Goal: Transaction & Acquisition: Purchase product/service

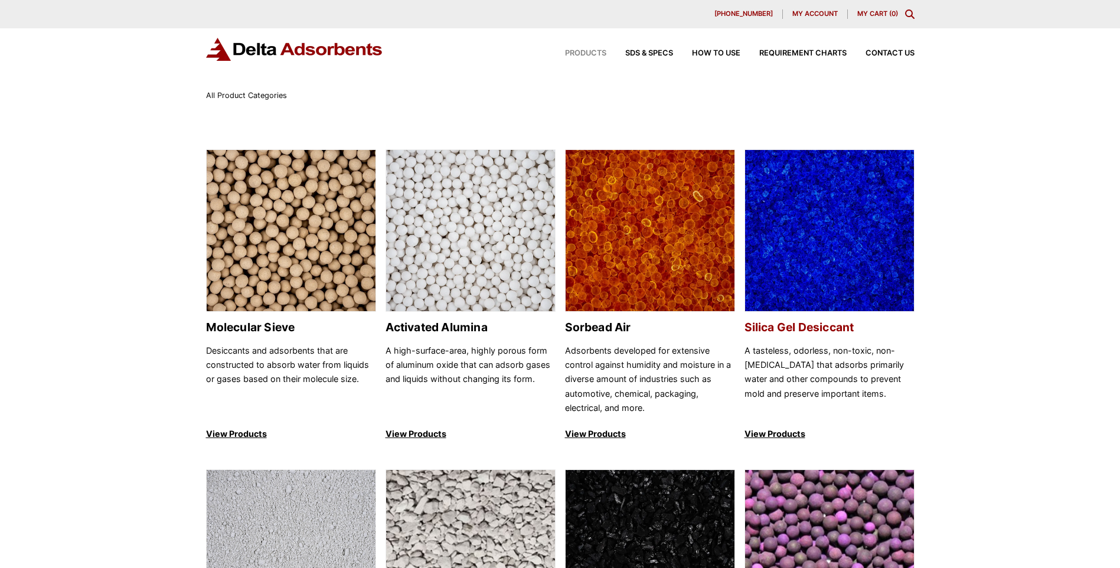
click at [799, 253] on img at bounding box center [829, 231] width 169 height 162
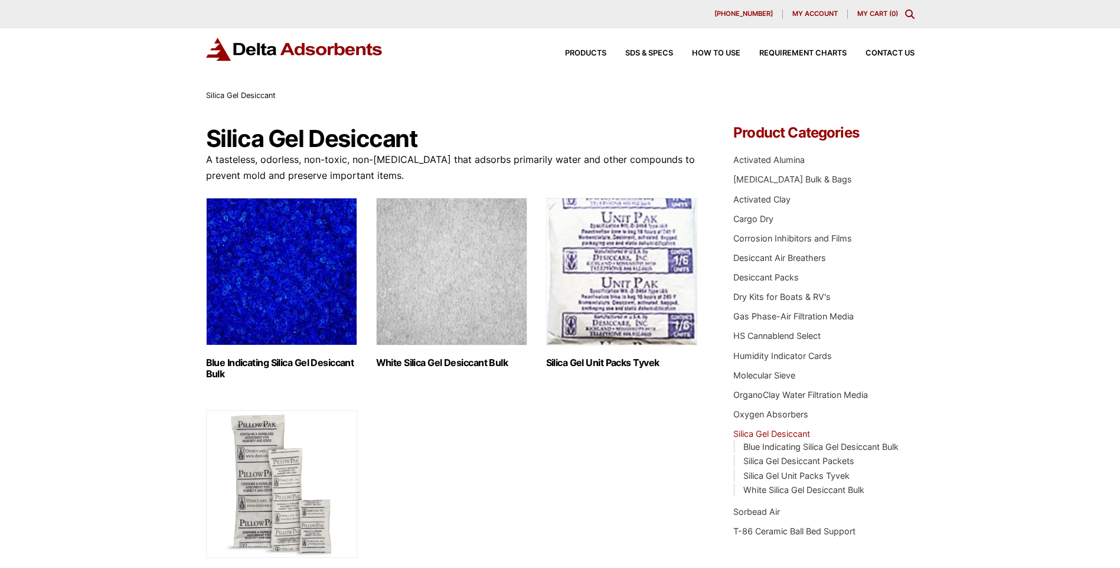
click at [271, 263] on img "Visit product category Blue Indicating Silica Gel Desiccant Bulk" at bounding box center [281, 272] width 151 height 148
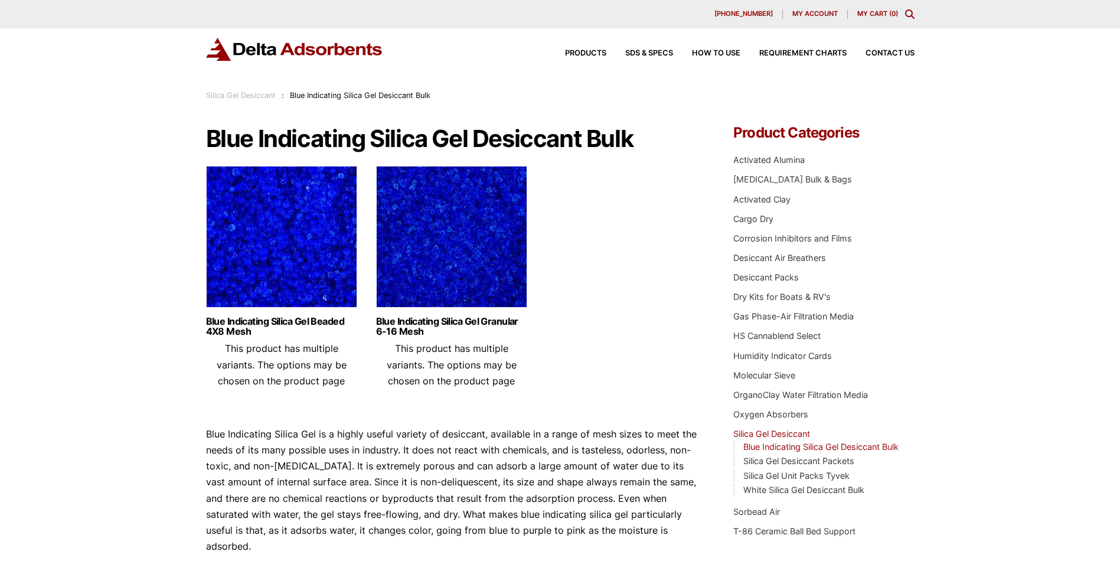
click at [271, 242] on img at bounding box center [281, 240] width 151 height 148
